Goal: Information Seeking & Learning: Learn about a topic

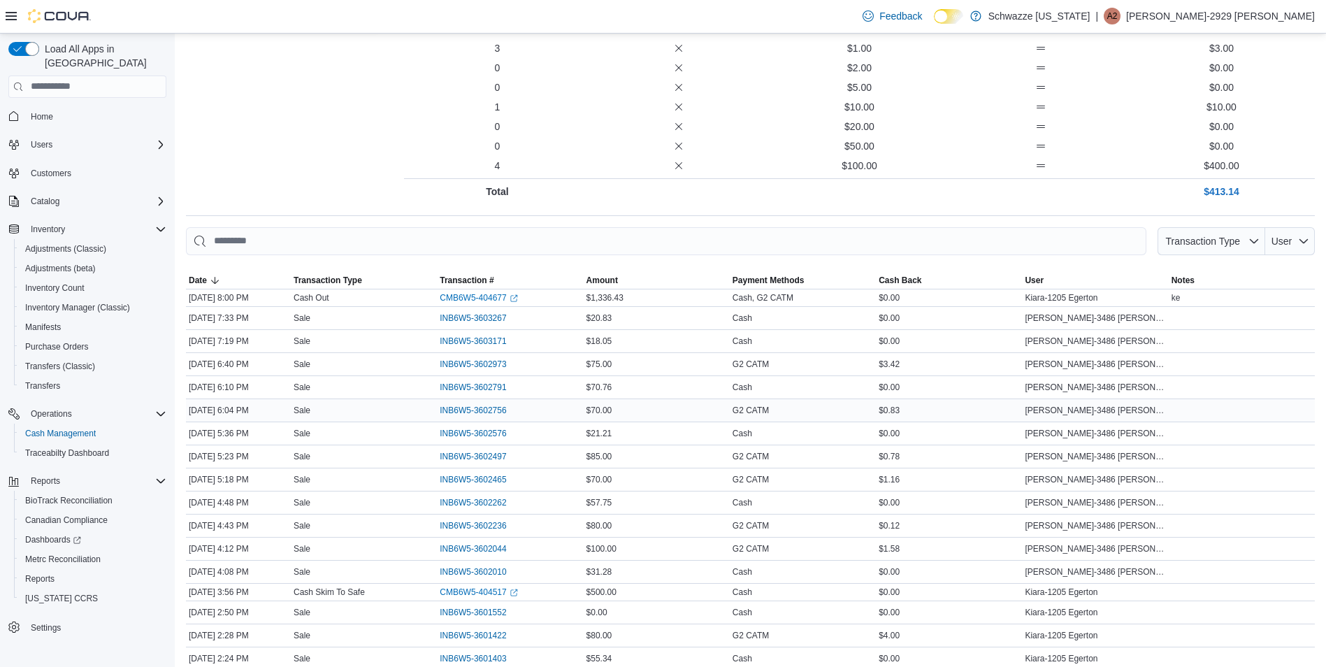
scroll to position [217, 0]
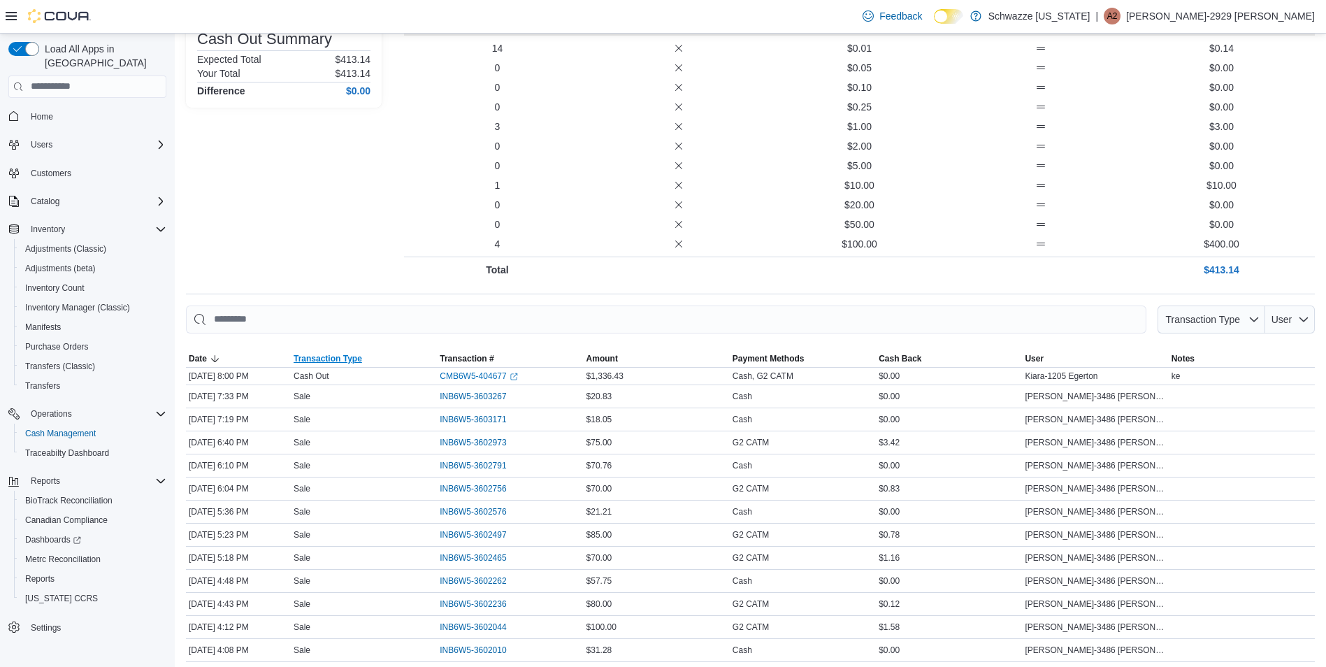
click at [344, 360] on span "Transaction Type" at bounding box center [327, 358] width 68 height 11
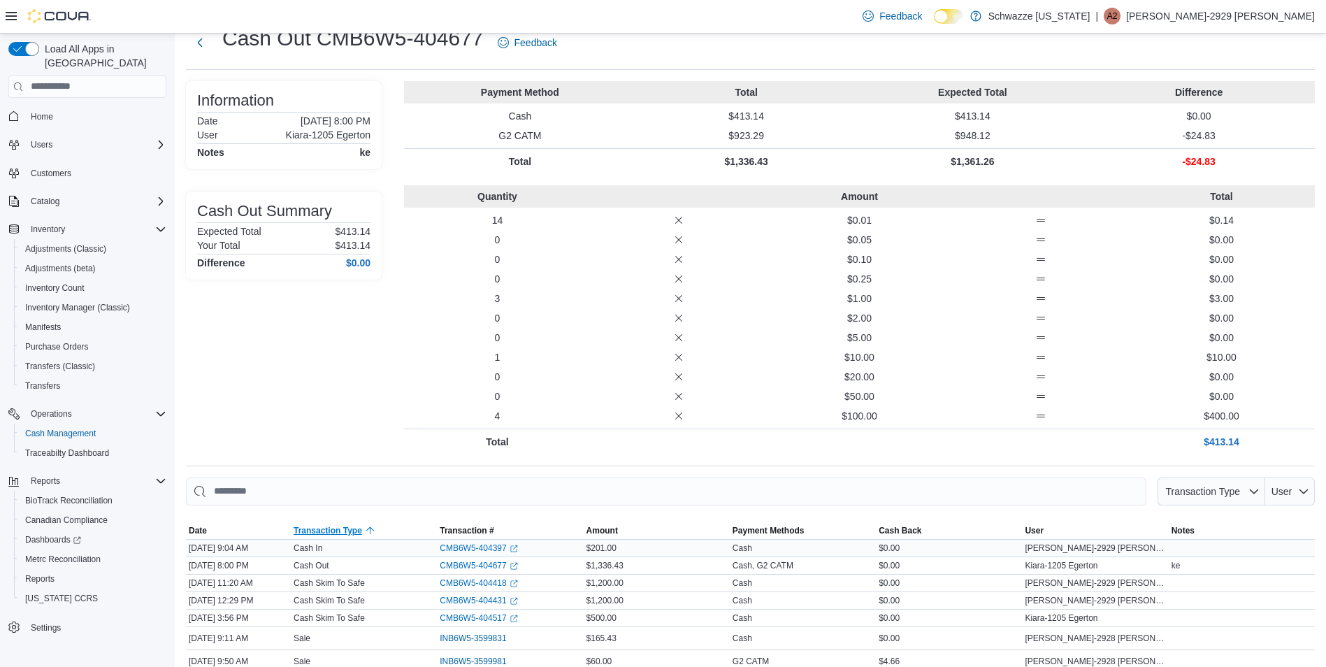
scroll to position [70, 0]
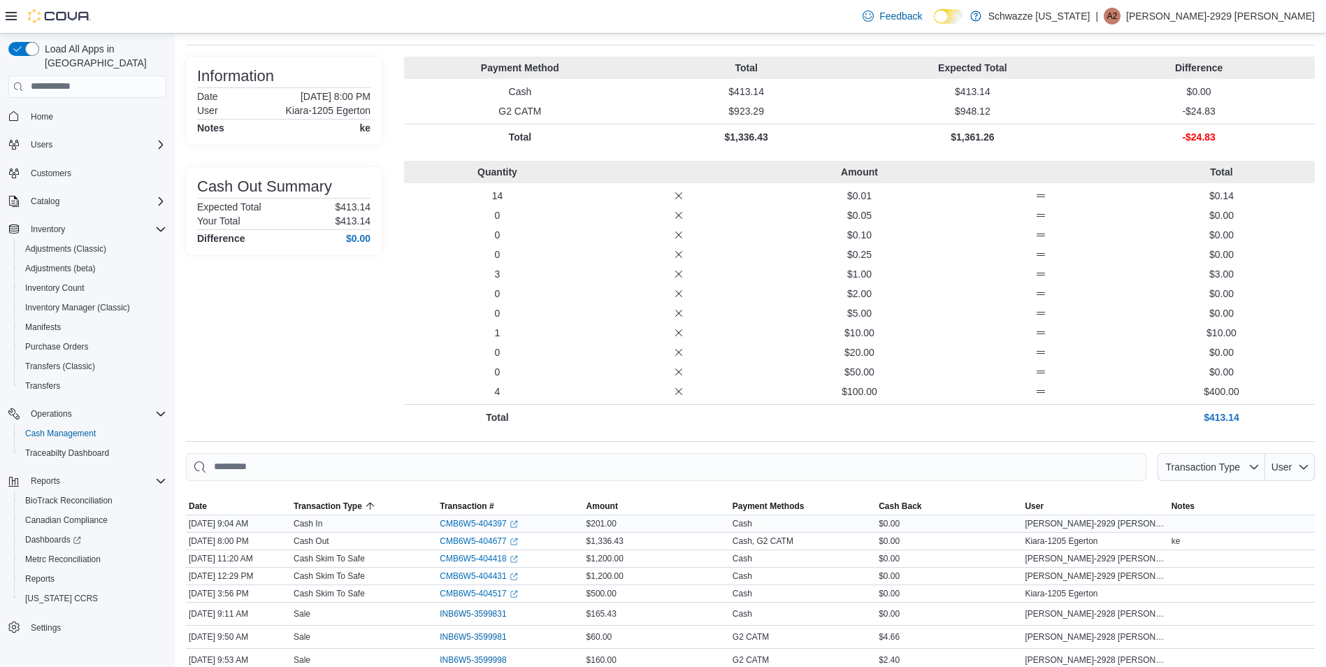
click at [474, 515] on div "CMB6W5-404397 (opens in a new tab or window)" at bounding box center [510, 523] width 146 height 17
click at [474, 518] on link "CMB6W5-404397 (opens in a new tab or window)" at bounding box center [479, 523] width 78 height 11
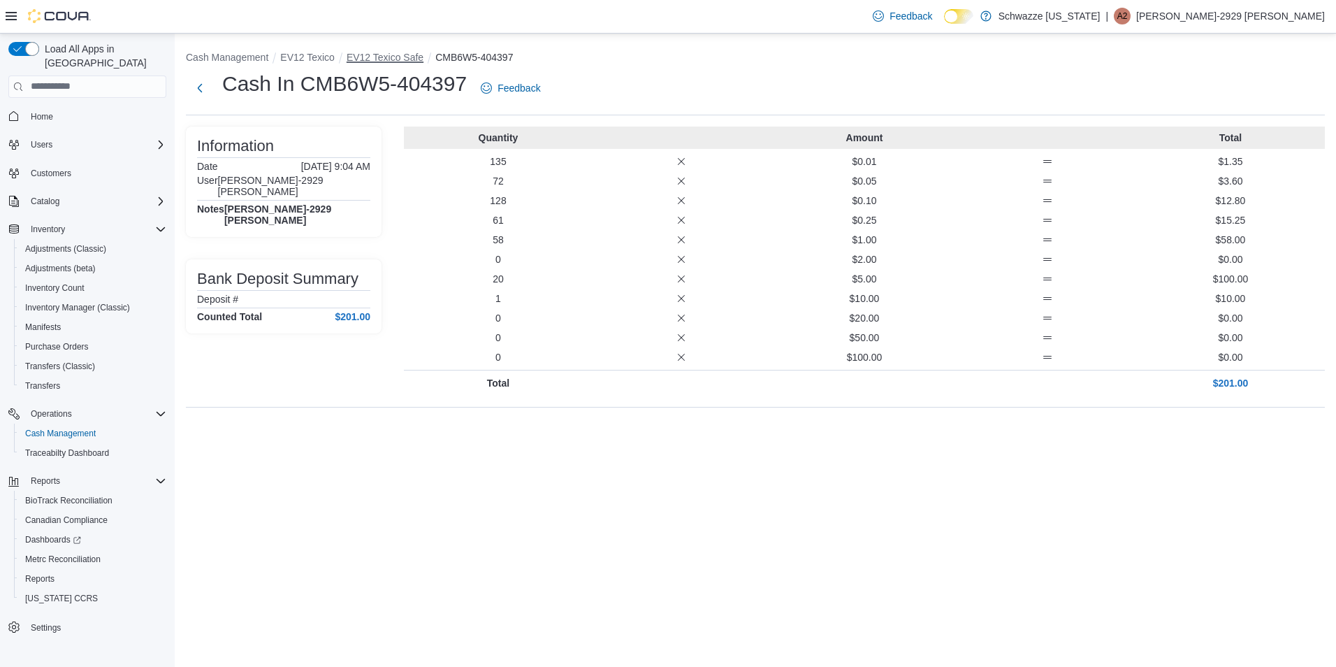
click at [405, 55] on button "EV12 Texico Safe" at bounding box center [385, 57] width 77 height 11
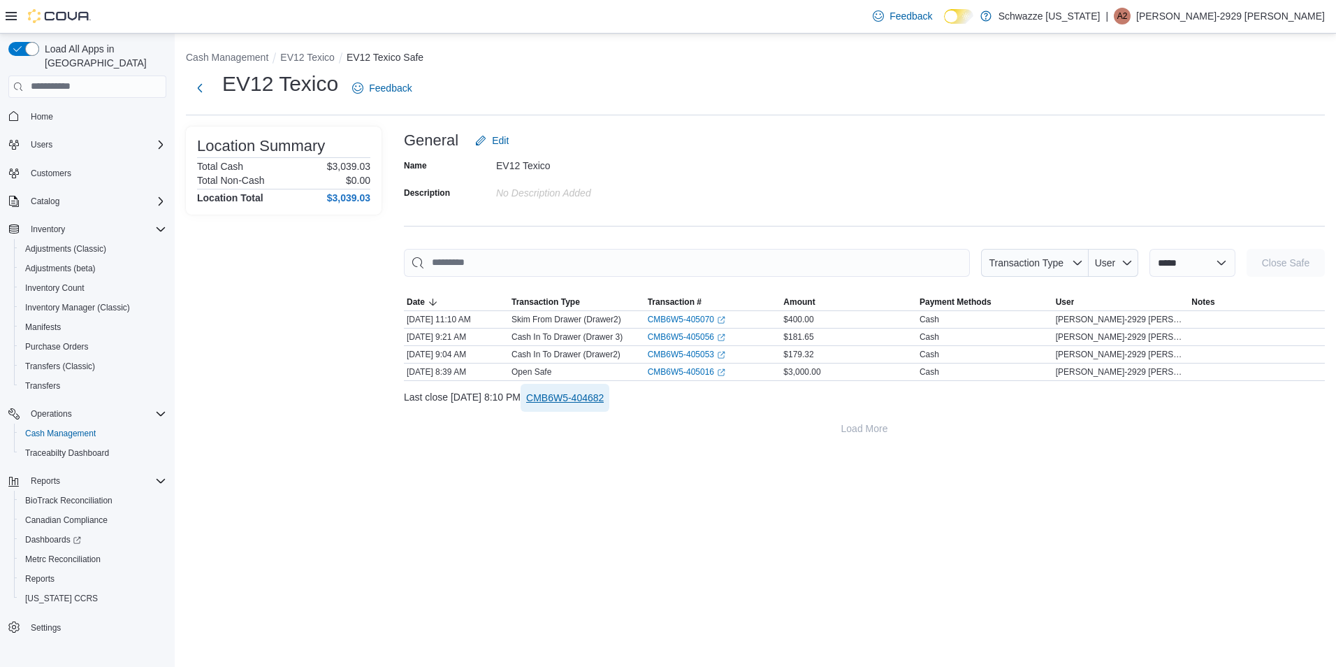
click at [604, 405] on span "CMB6W5-404682" at bounding box center [565, 398] width 78 height 28
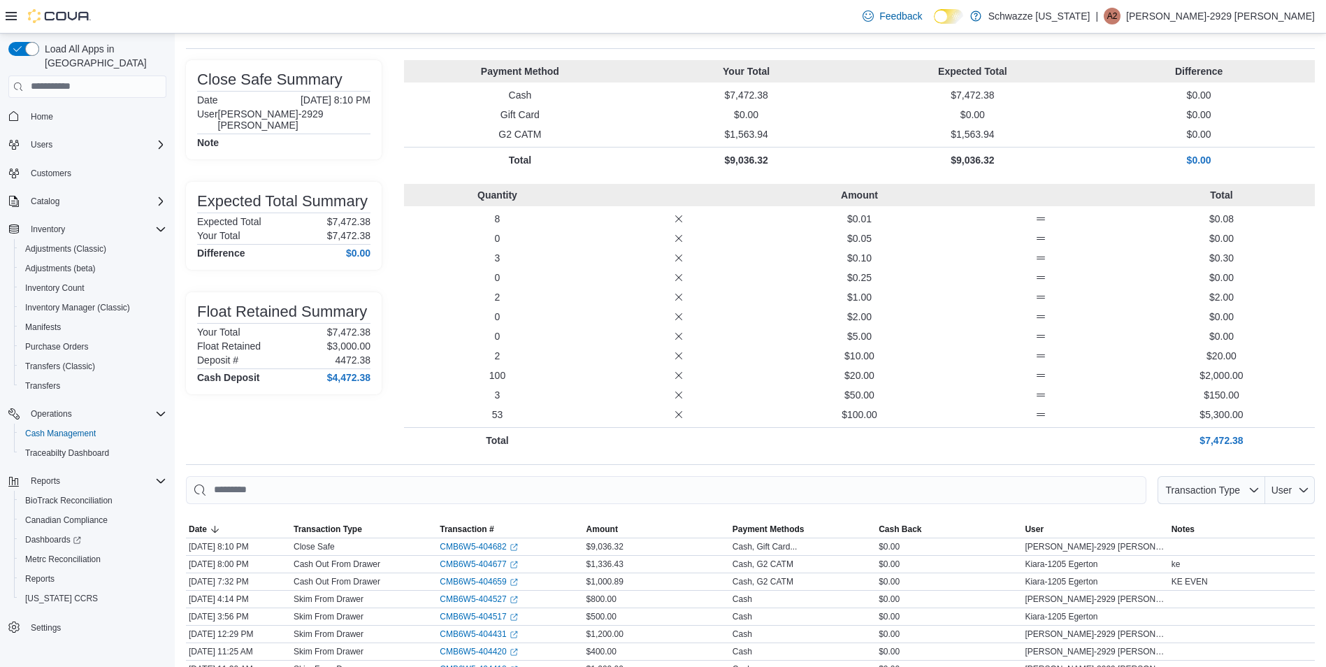
scroll to position [141, 0]
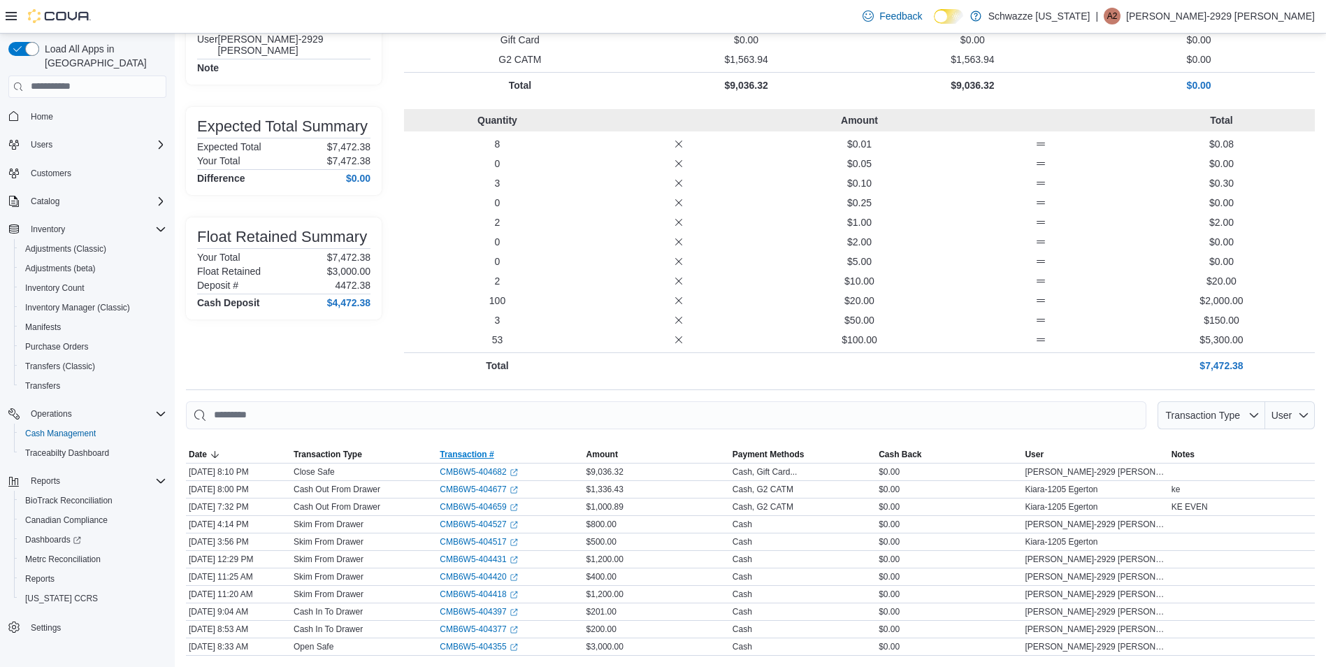
click at [484, 453] on span "Transaction #" at bounding box center [467, 454] width 54 height 11
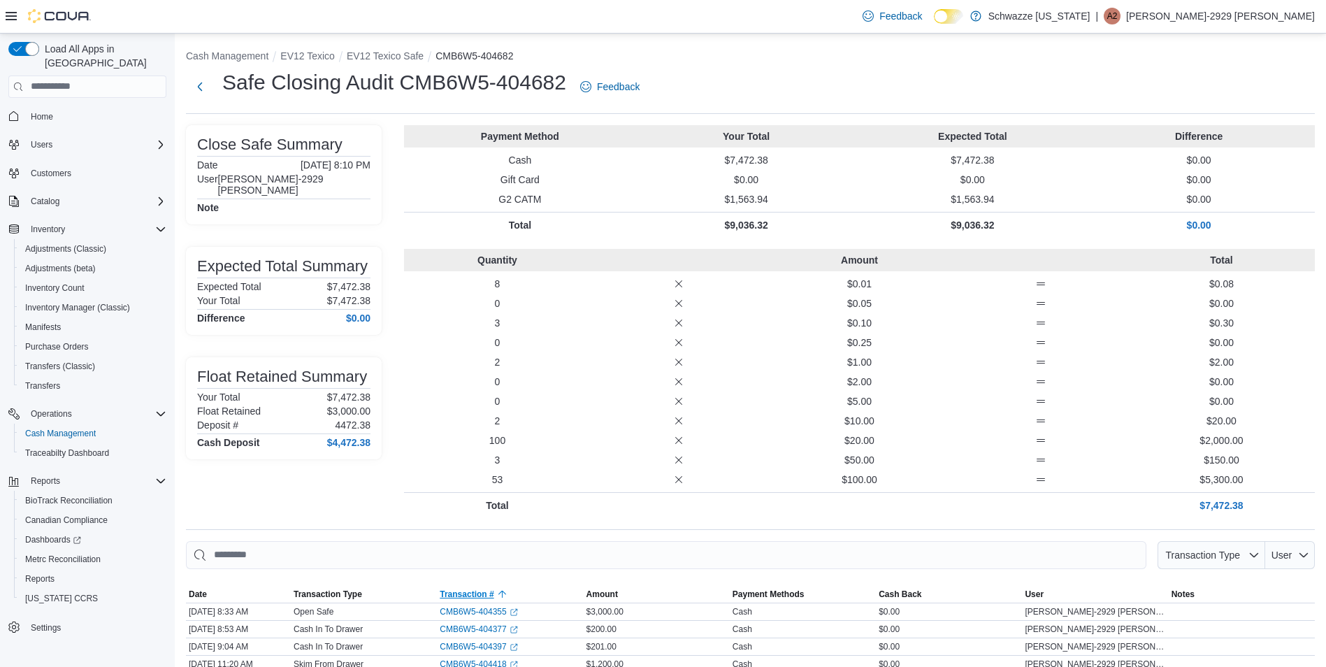
scroll to position [0, 0]
click at [393, 55] on button "EV12 Texico Safe" at bounding box center [385, 57] width 77 height 11
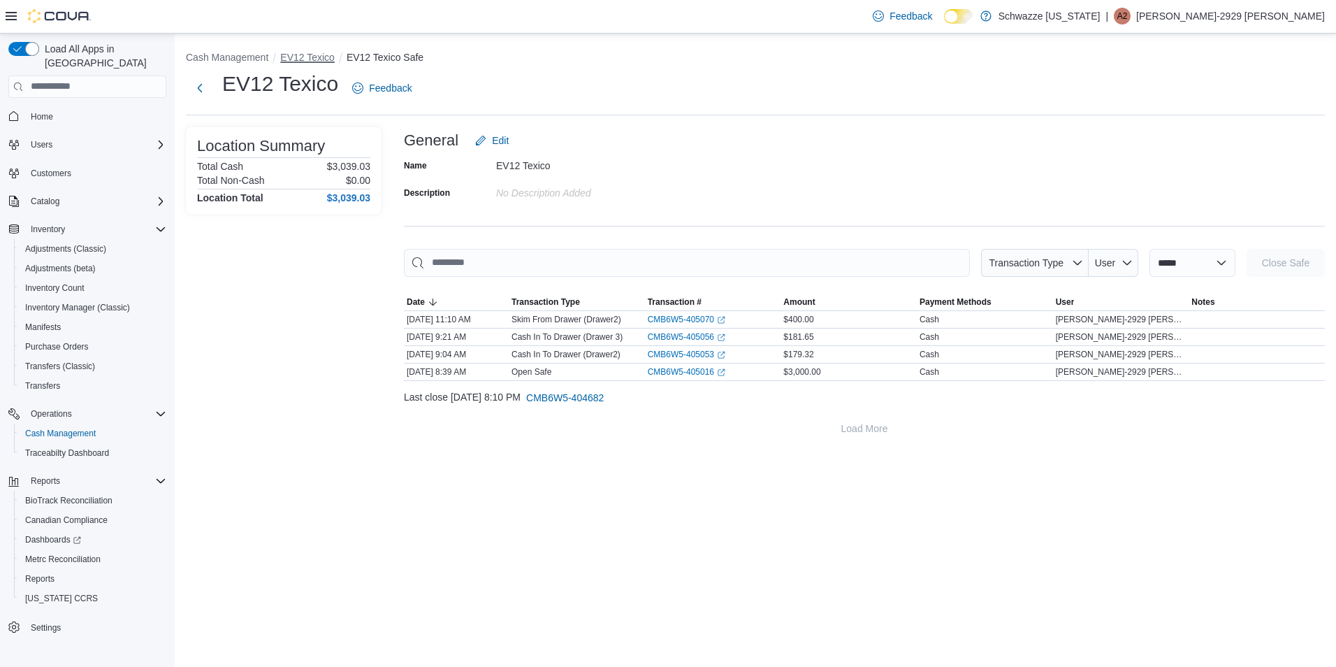
click at [298, 52] on button "EV12 Texico" at bounding box center [307, 57] width 55 height 11
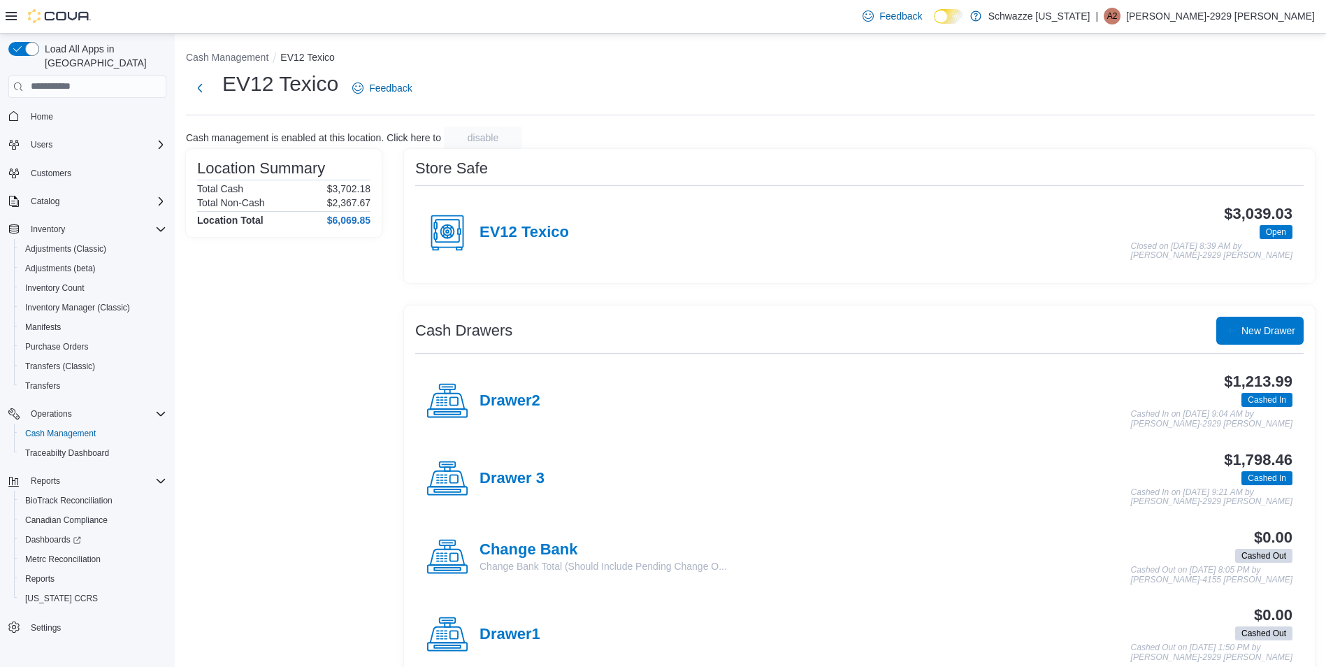
click at [550, 407] on div "$1,213.99 Cashed In Cashed In on October 11, 2025 9:04 AM by Adrian-2929 Telles" at bounding box center [916, 400] width 752 height 55
click at [502, 389] on div "Drawer2" at bounding box center [483, 401] width 114 height 42
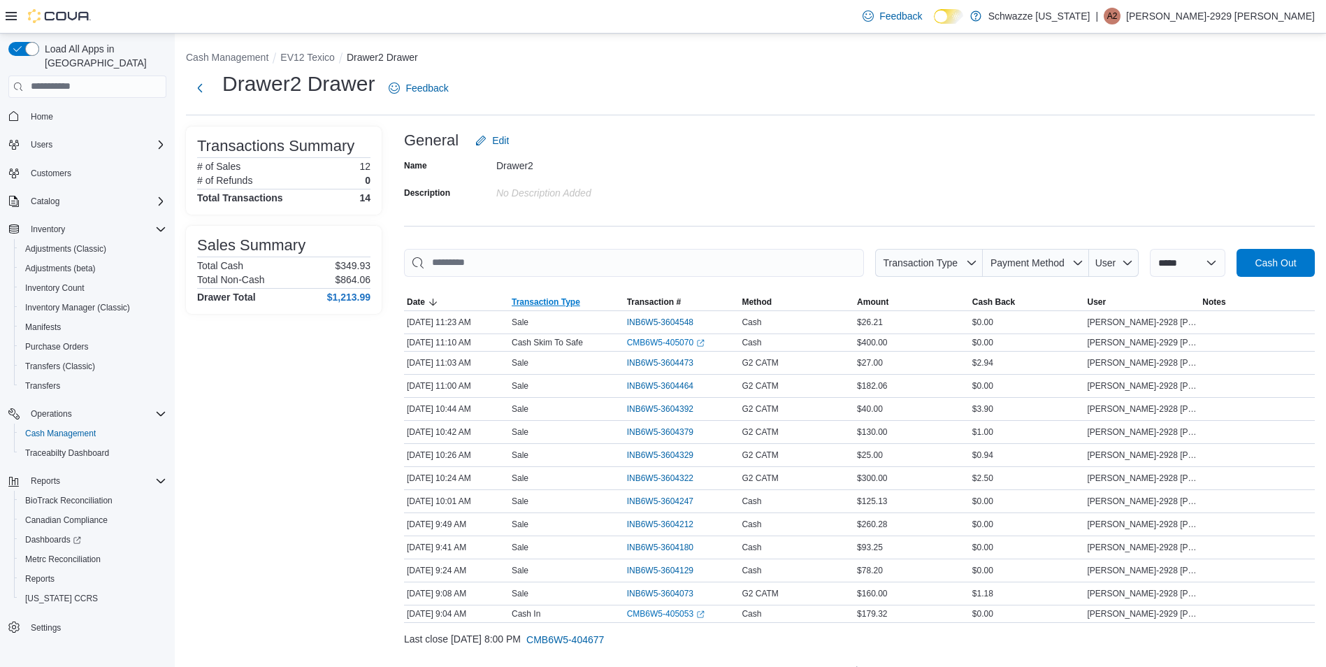
click at [544, 298] on span "Transaction Type" at bounding box center [545, 301] width 68 height 11
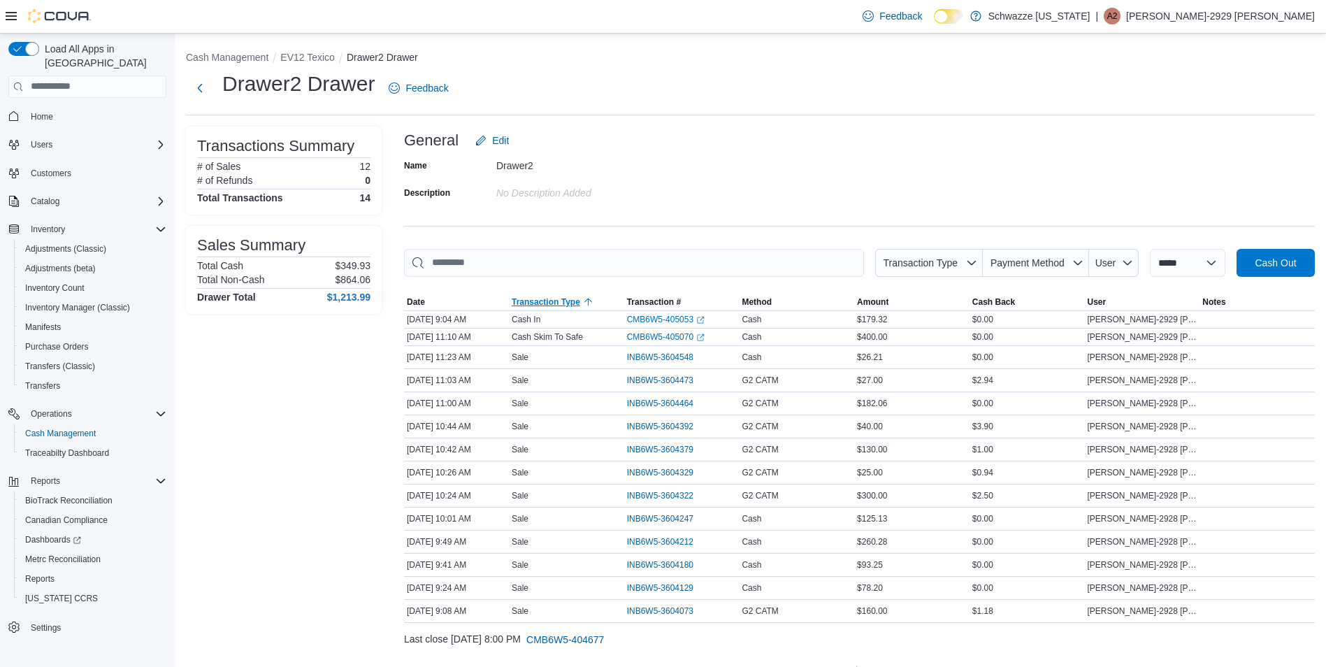
click at [556, 299] on span "Transaction Type" at bounding box center [545, 301] width 68 height 11
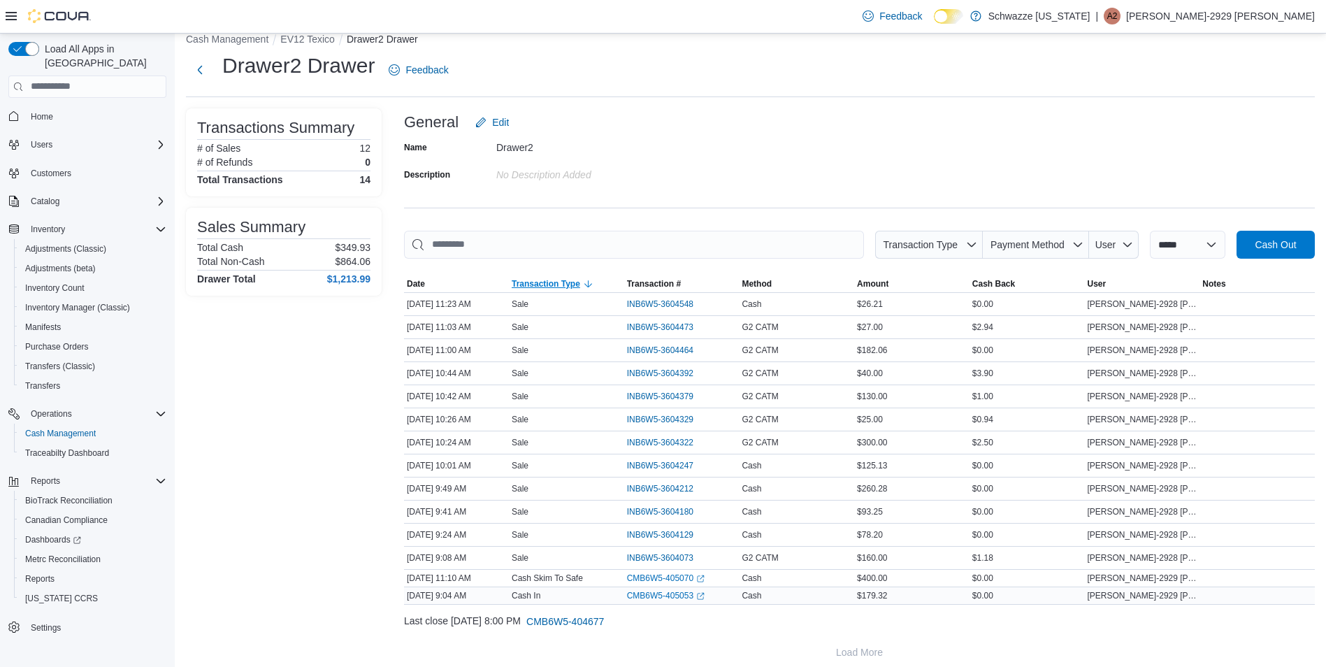
scroll to position [29, 0]
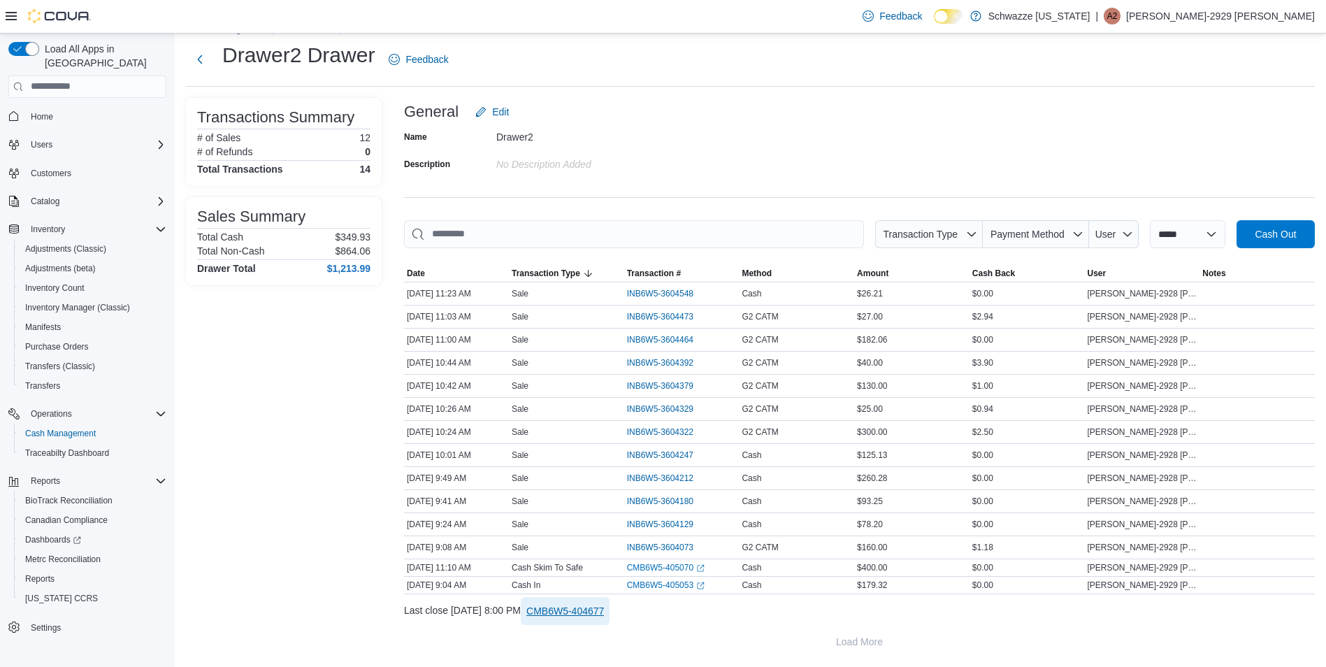
click at [593, 613] on span "CMB6W5-404677" at bounding box center [565, 611] width 78 height 14
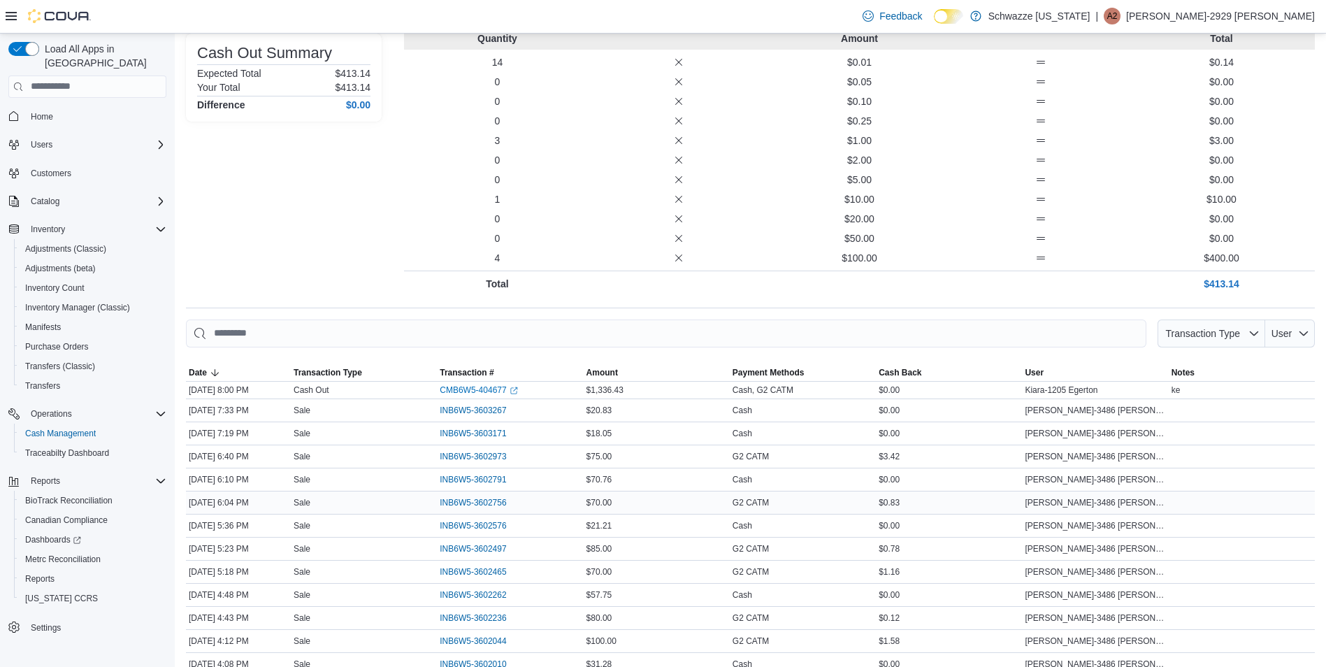
scroll to position [210, 0]
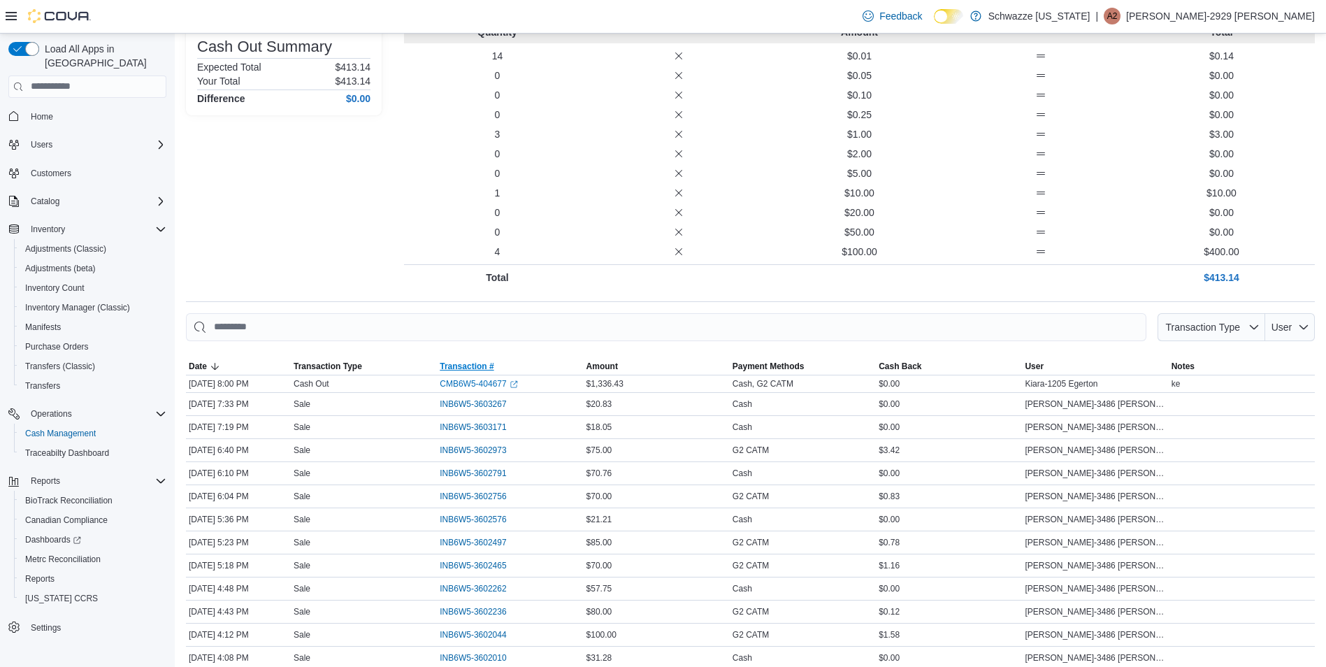
click at [447, 373] on span "Transaction #" at bounding box center [510, 366] width 146 height 17
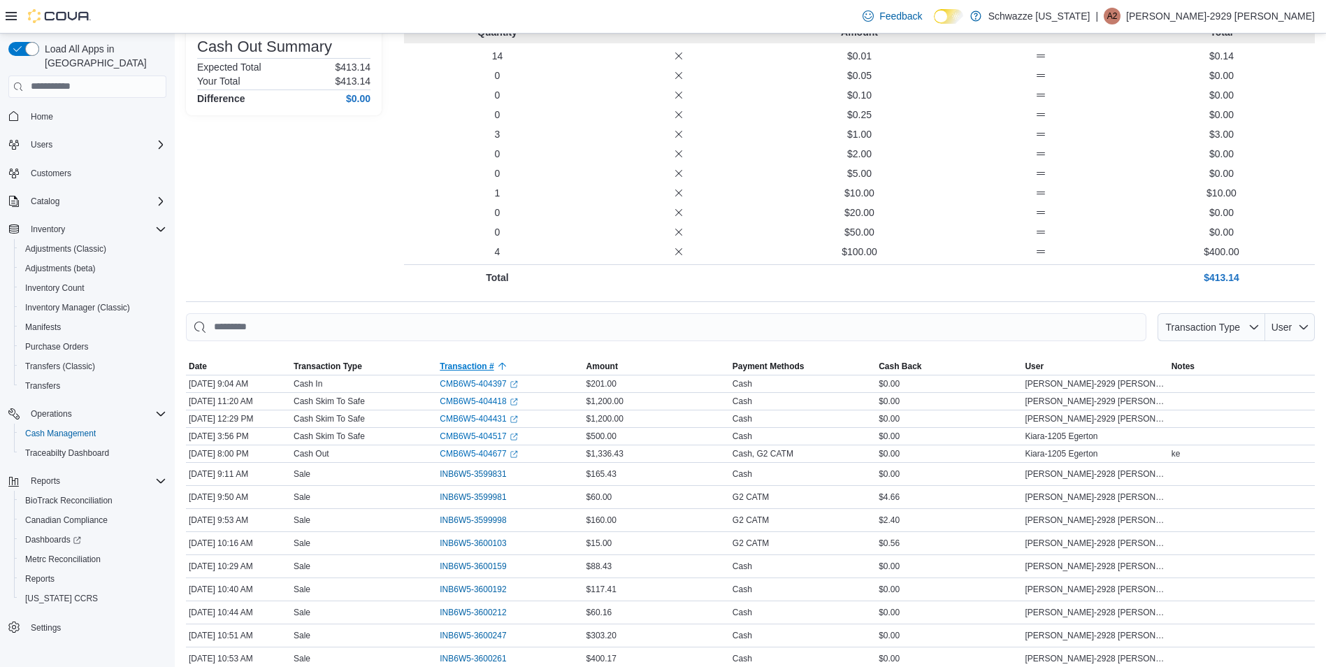
click at [447, 373] on span "Transaction #" at bounding box center [510, 366] width 146 height 17
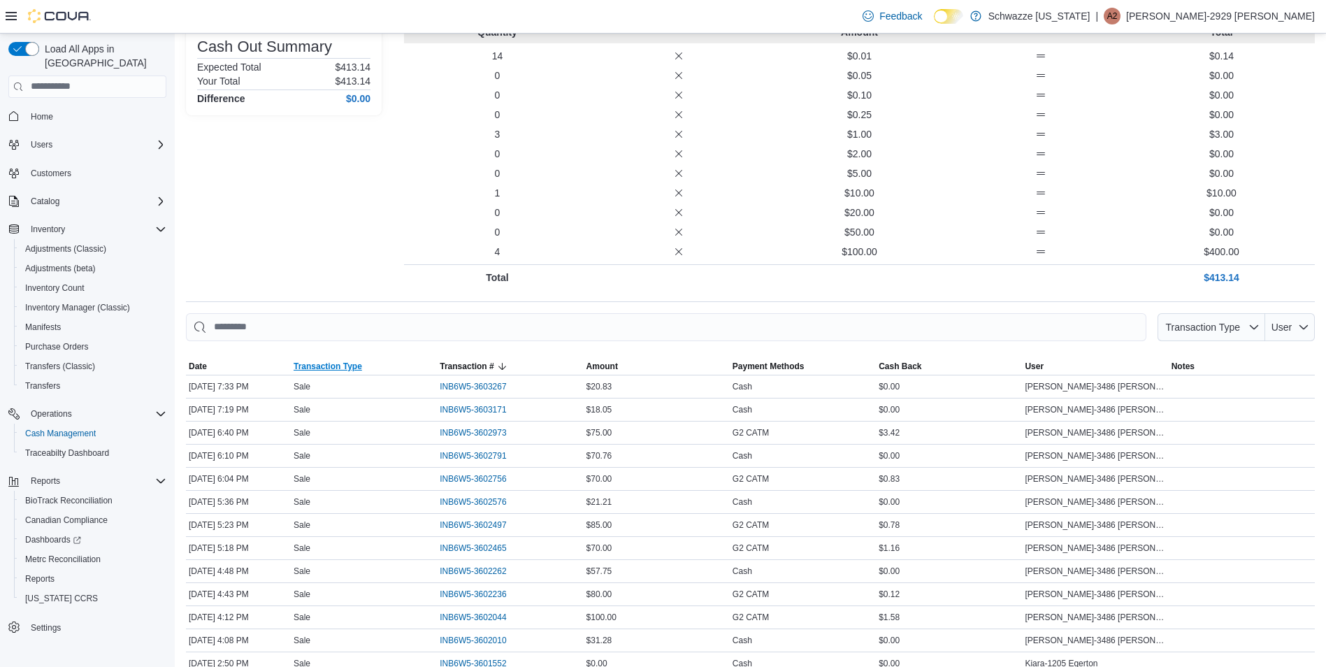
click at [337, 370] on span "Transaction Type" at bounding box center [327, 366] width 68 height 11
